Goal: Navigation & Orientation: Find specific page/section

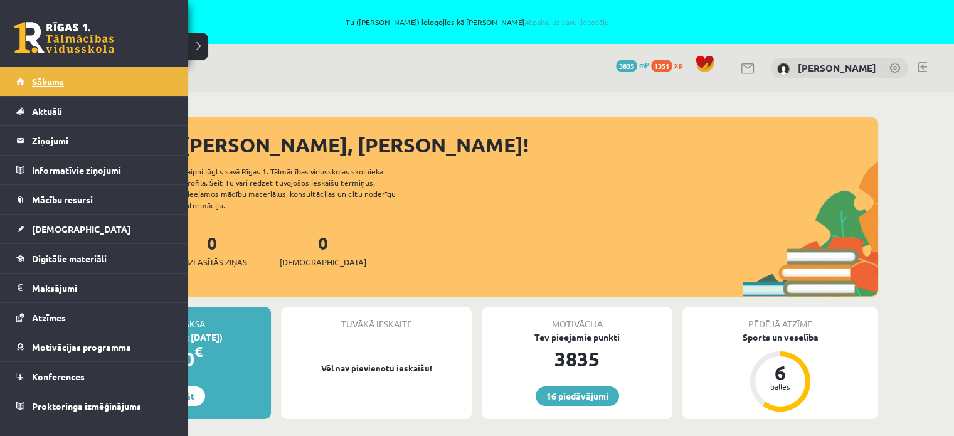
click at [73, 85] on link "Sākums" at bounding box center [94, 81] width 156 height 29
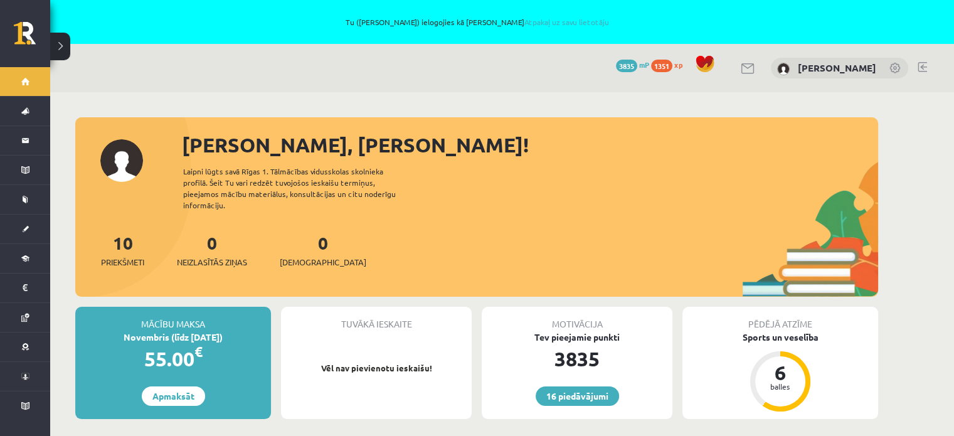
click at [449, 145] on div "[PERSON_NAME], [PERSON_NAME]!" at bounding box center [530, 145] width 696 height 30
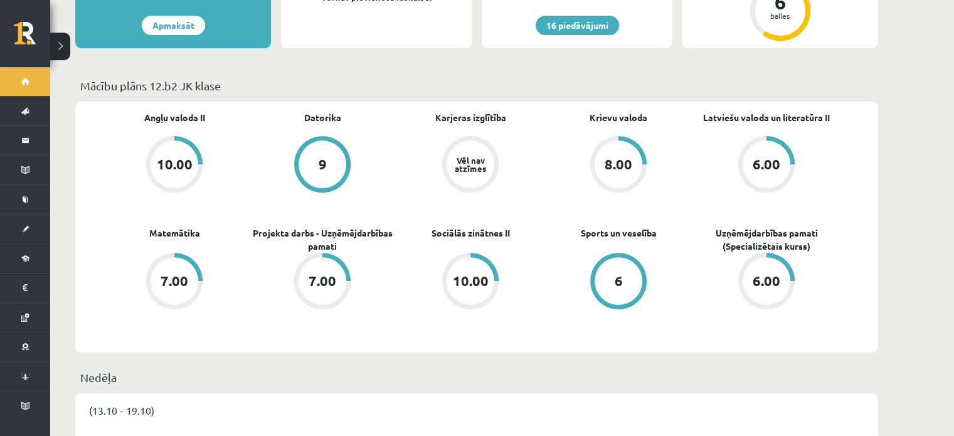
scroll to position [376, 0]
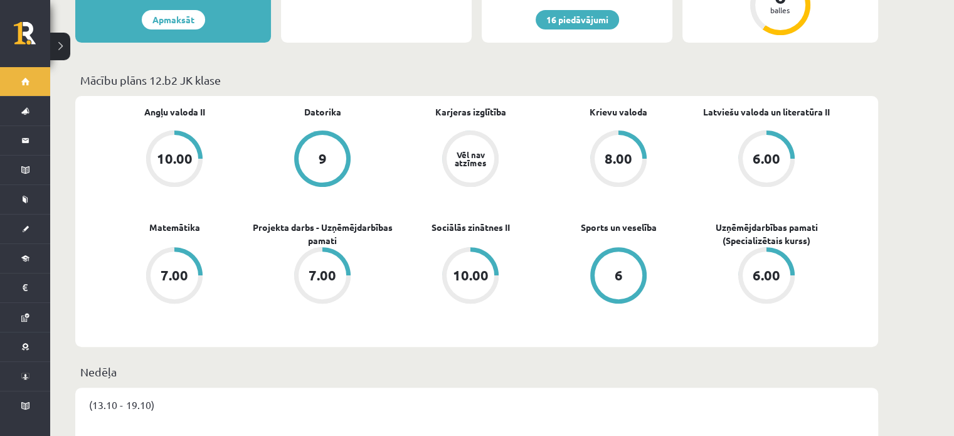
drag, startPoint x: 247, startPoint y: 303, endPoint x: 250, endPoint y: 314, distance: 11.6
click at [250, 314] on div "Angļu valoda II 10.00 Datorika 9 Karjeras izglītība Vēl nav atzīmes Krievu valo…" at bounding box center [470, 221] width 740 height 232
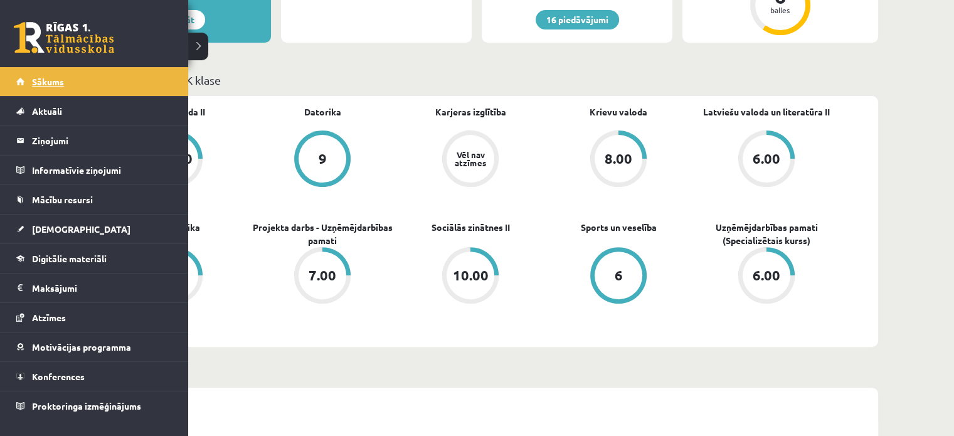
click at [67, 85] on link "Sākums" at bounding box center [94, 81] width 156 height 29
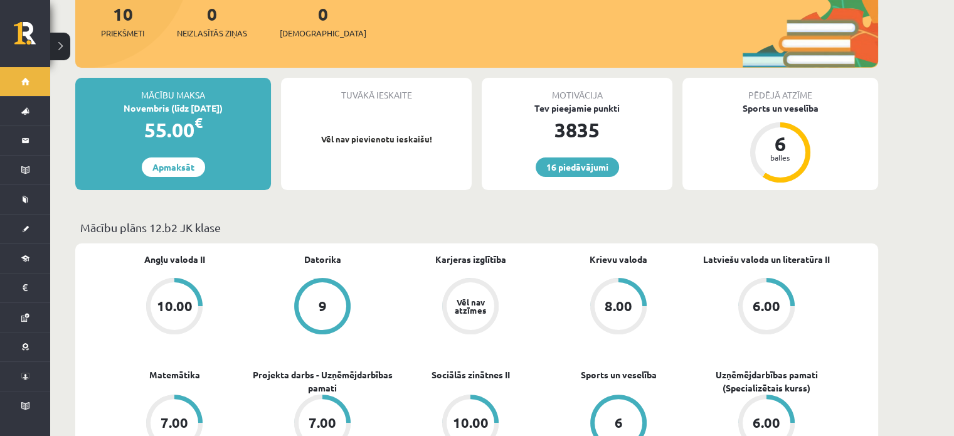
scroll to position [251, 0]
